Goal: Task Accomplishment & Management: Use online tool/utility

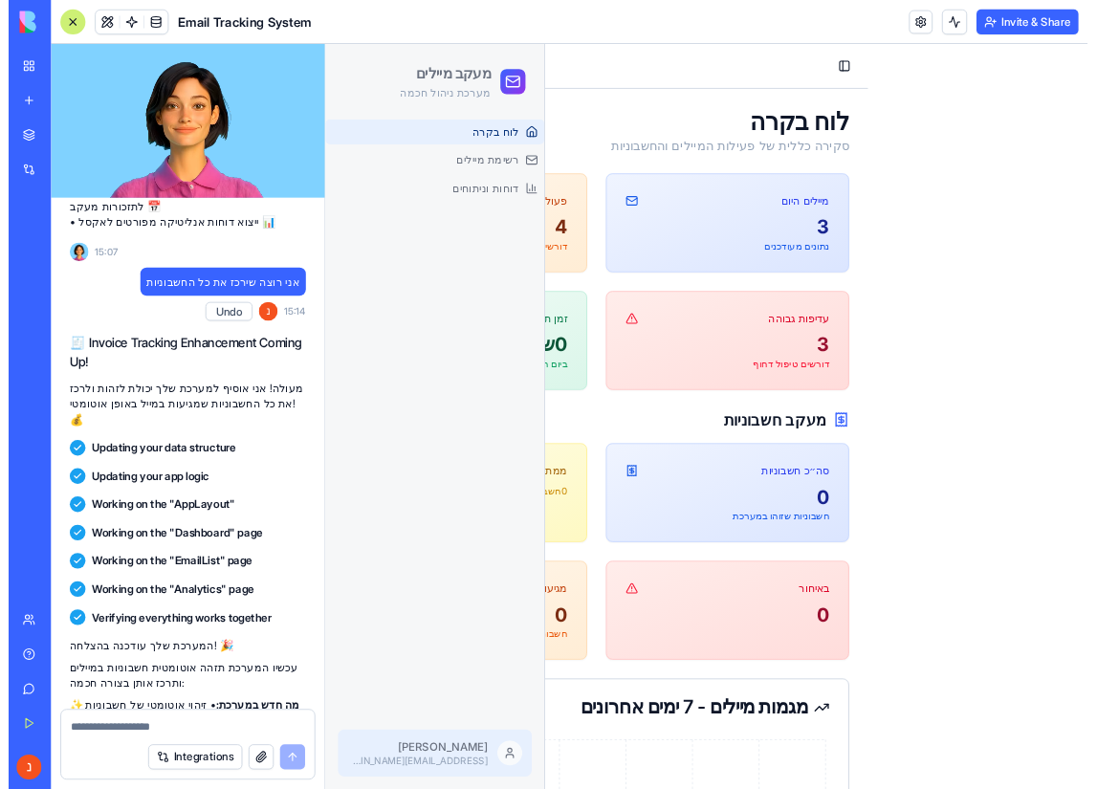
scroll to position [913, 0]
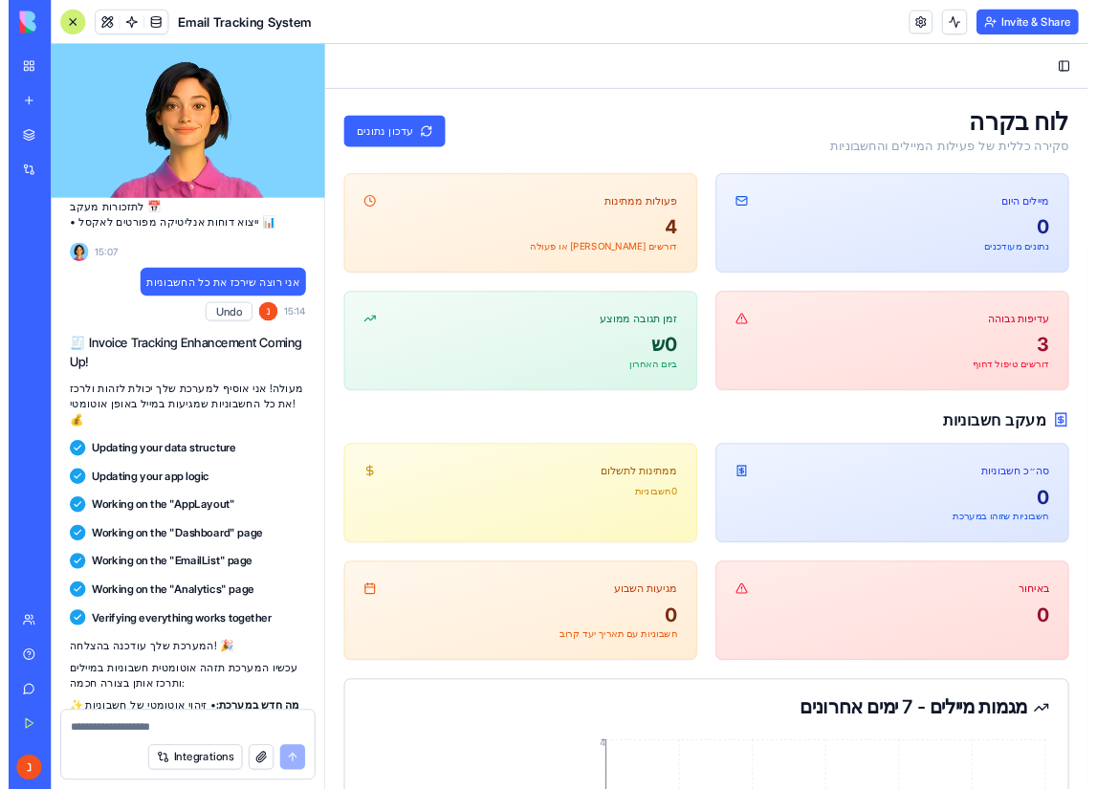
scroll to position [913, 0]
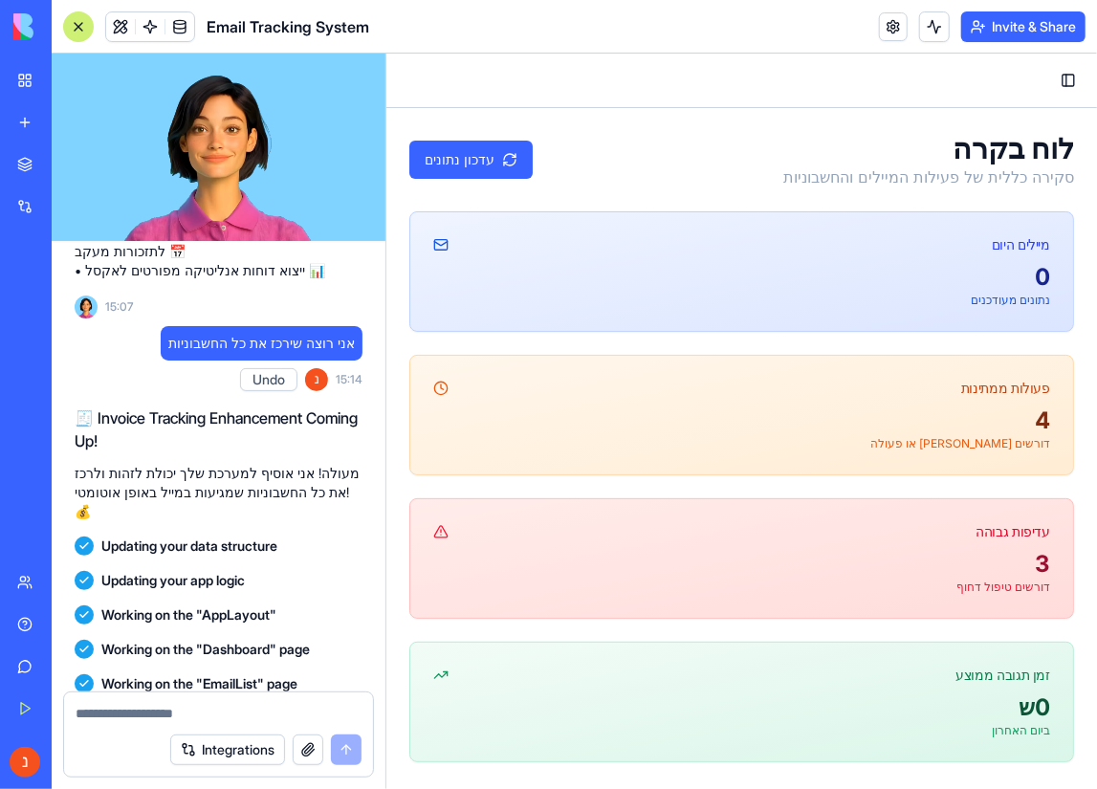
scroll to position [913, 0]
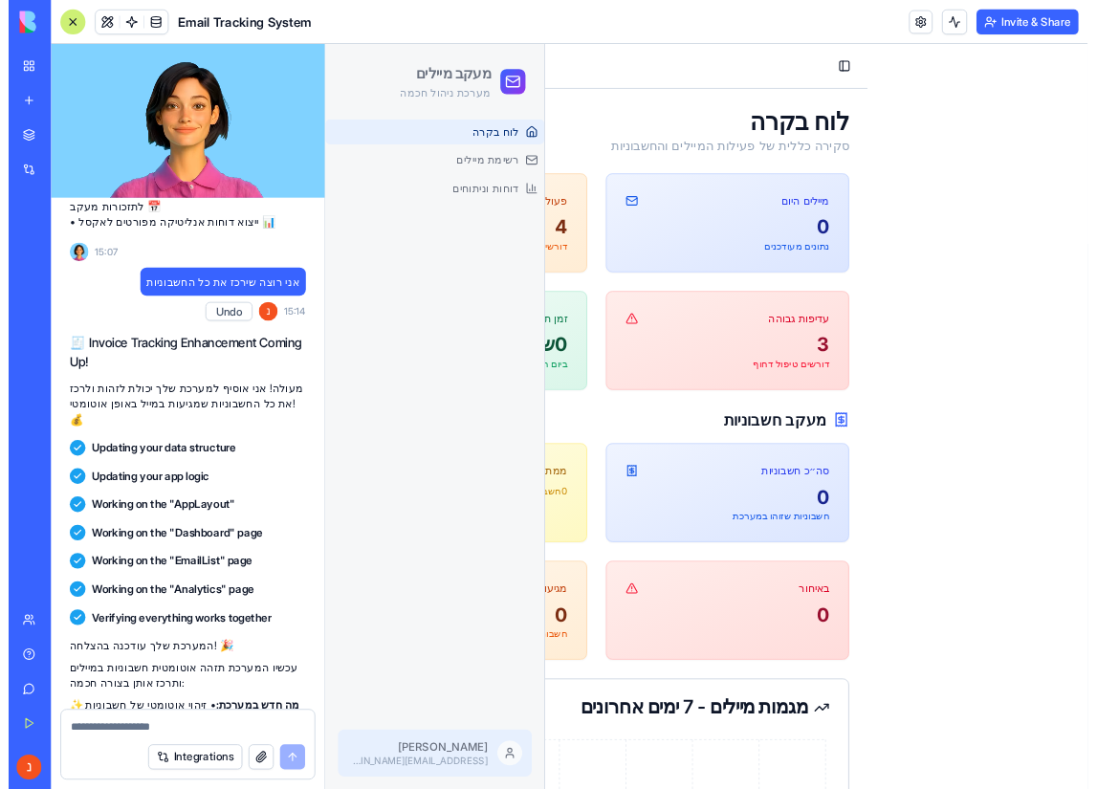
scroll to position [913, 0]
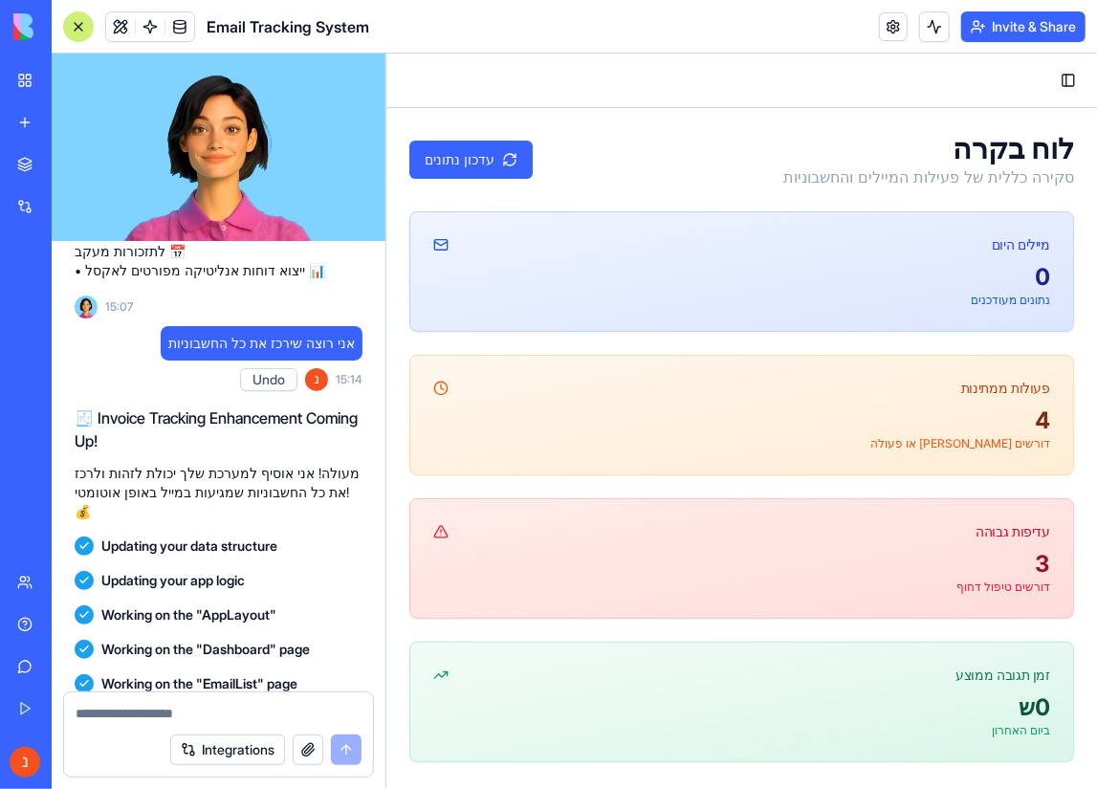
scroll to position [913, 0]
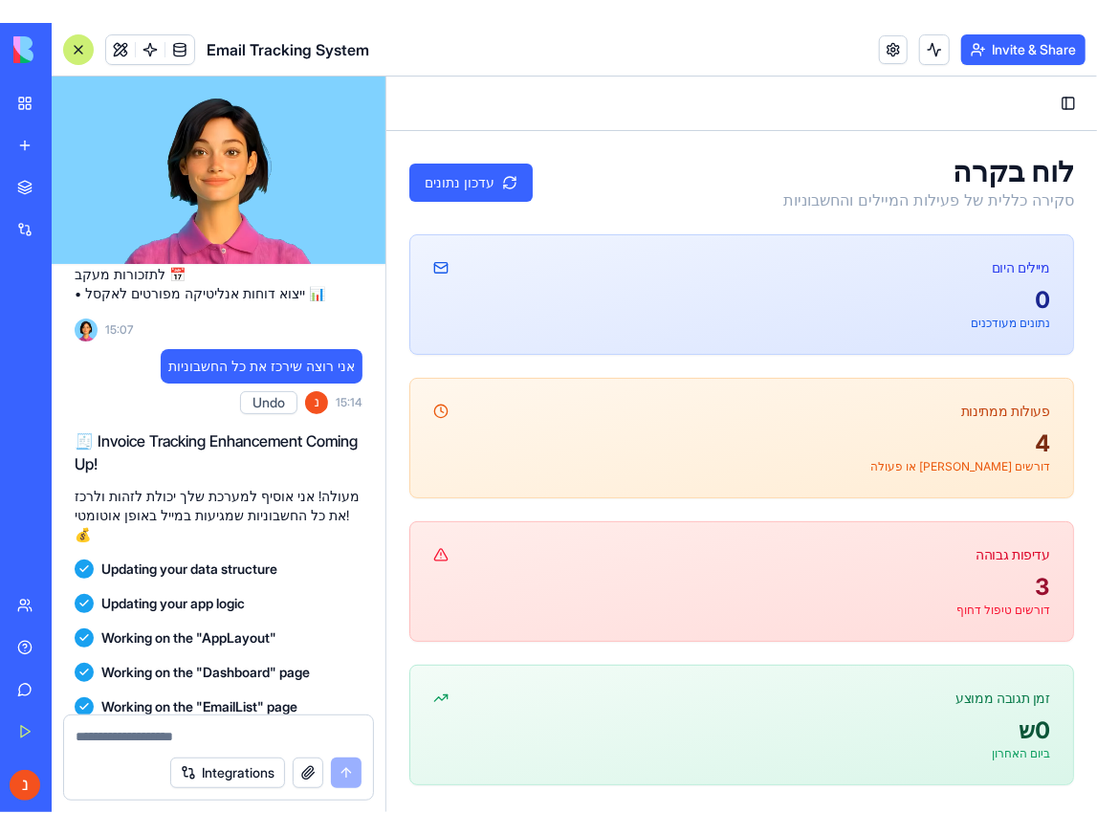
scroll to position [913, 0]
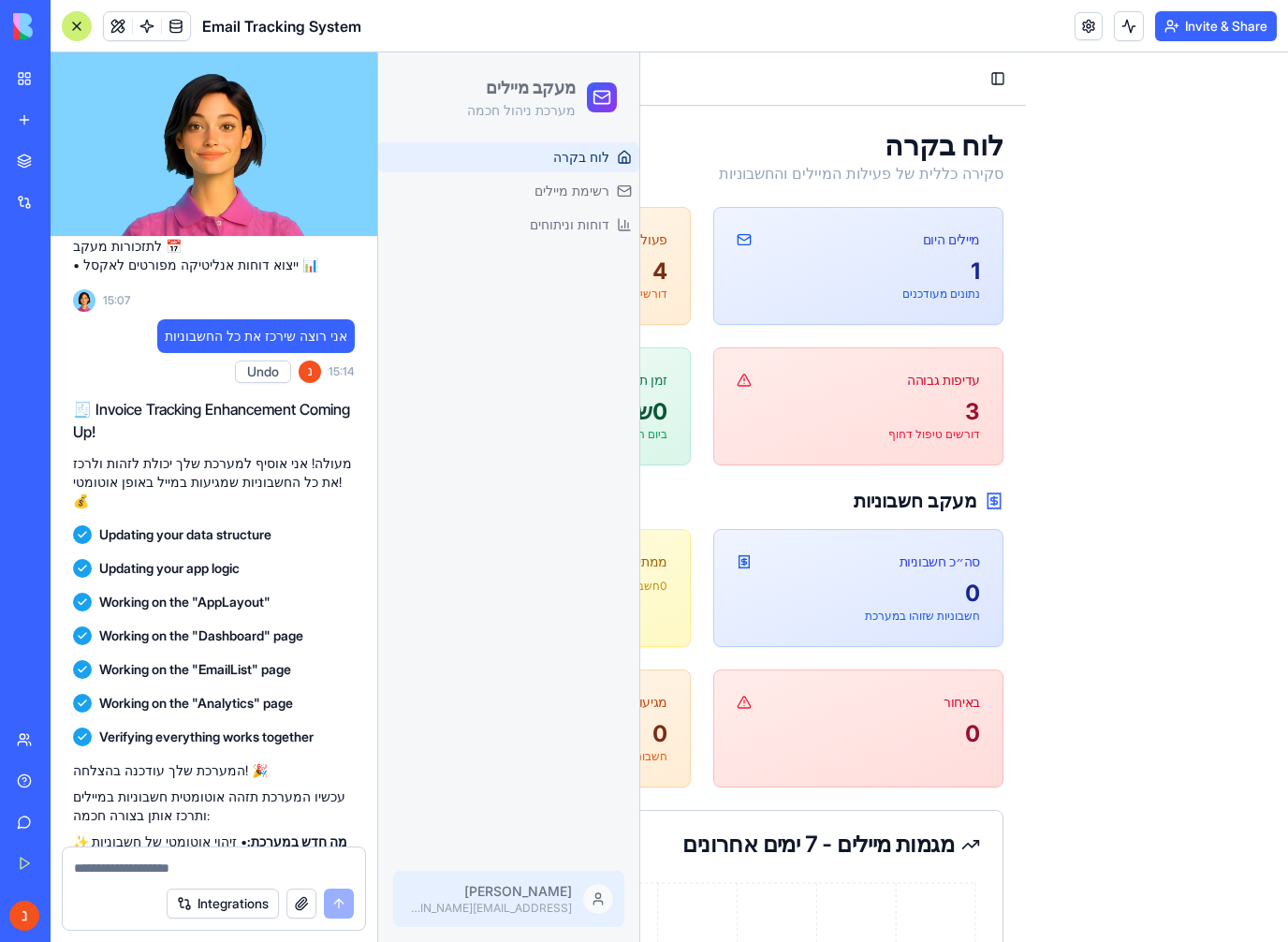
scroll to position [894, 0]
